Goal: Unclear: Browse casually

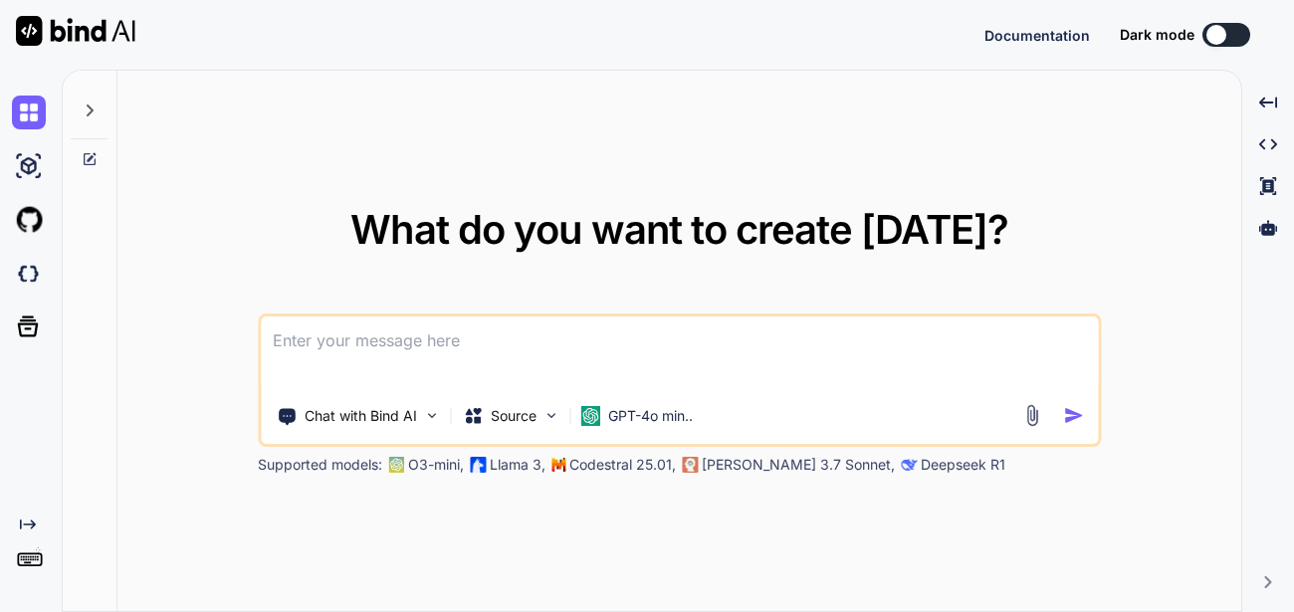
type textarea "x"
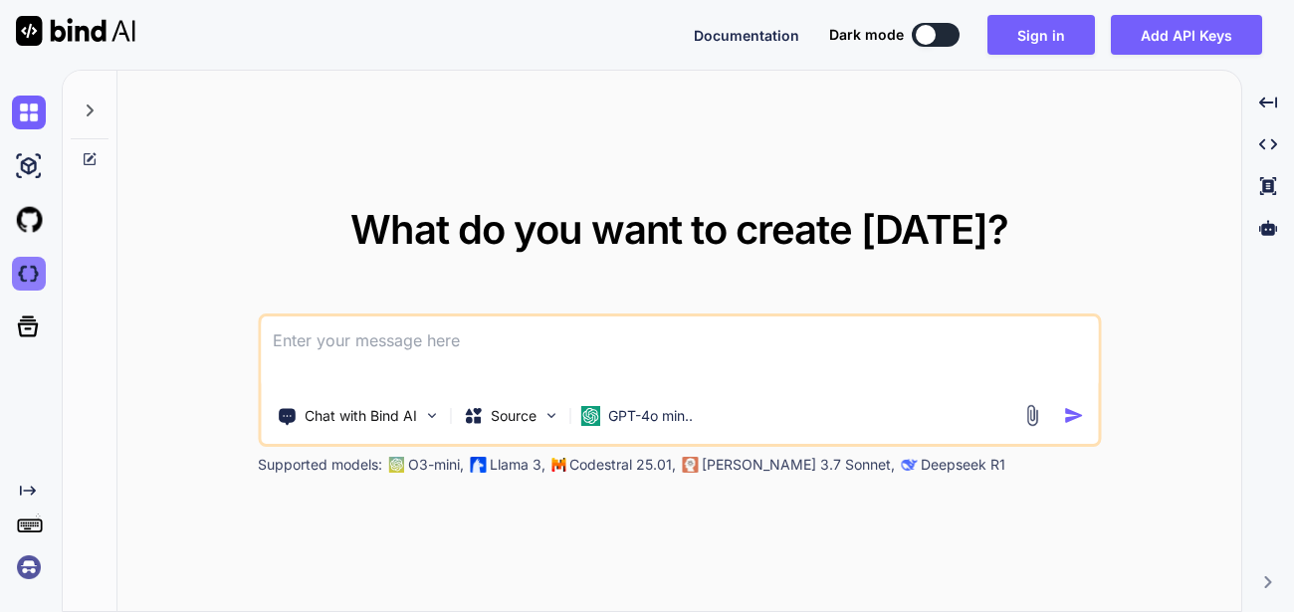
click at [44, 280] on img at bounding box center [29, 274] width 34 height 34
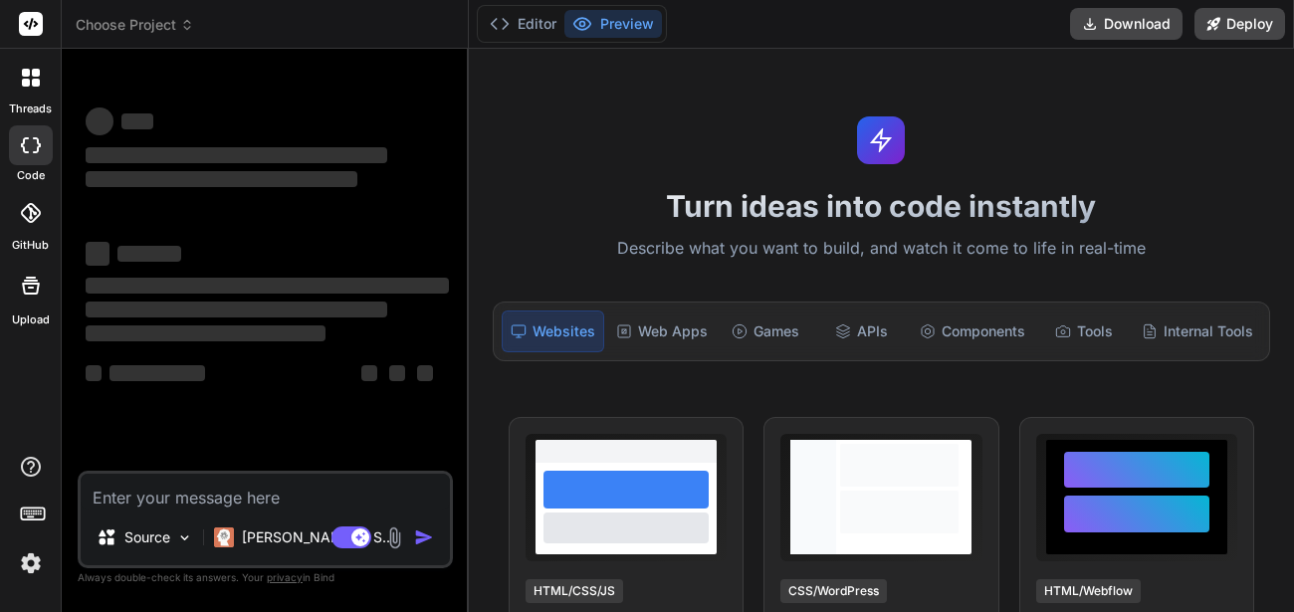
type textarea "x"
